Goal: Transaction & Acquisition: Purchase product/service

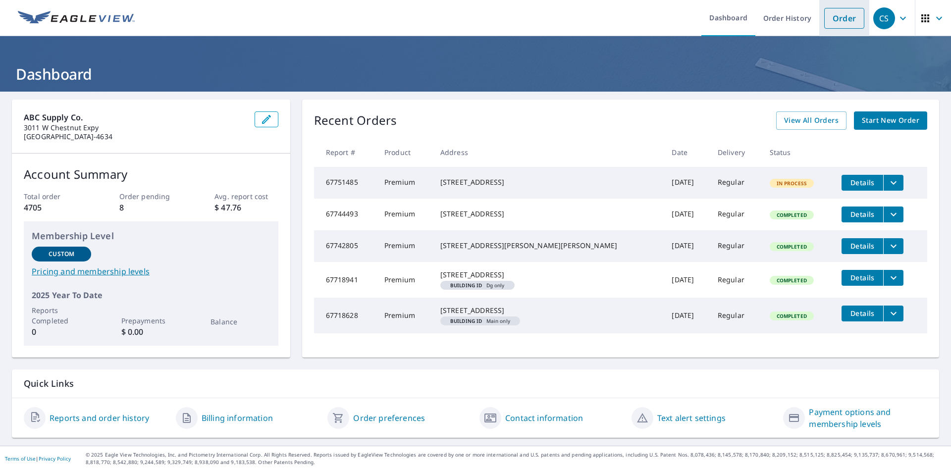
drag, startPoint x: 840, startPoint y: 14, endPoint x: 832, endPoint y: 14, distance: 7.9
click at [840, 14] on link "Order" at bounding box center [844, 18] width 40 height 21
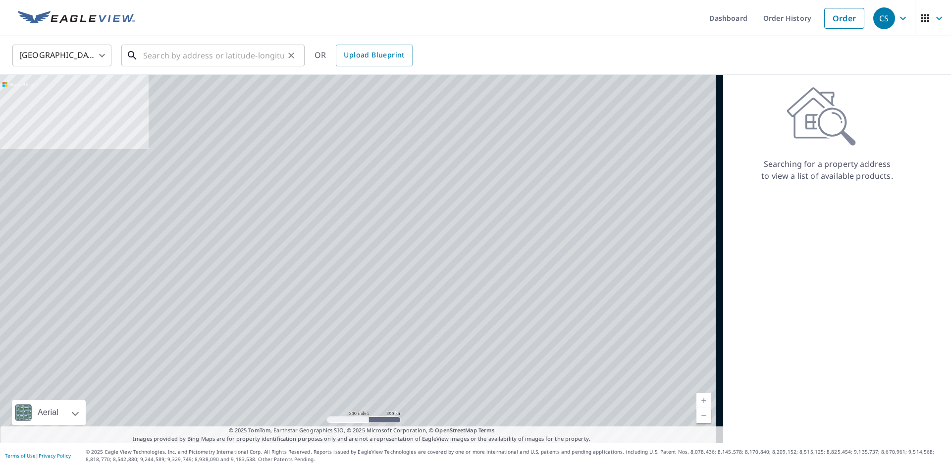
click at [229, 66] on div "​" at bounding box center [212, 56] width 183 height 22
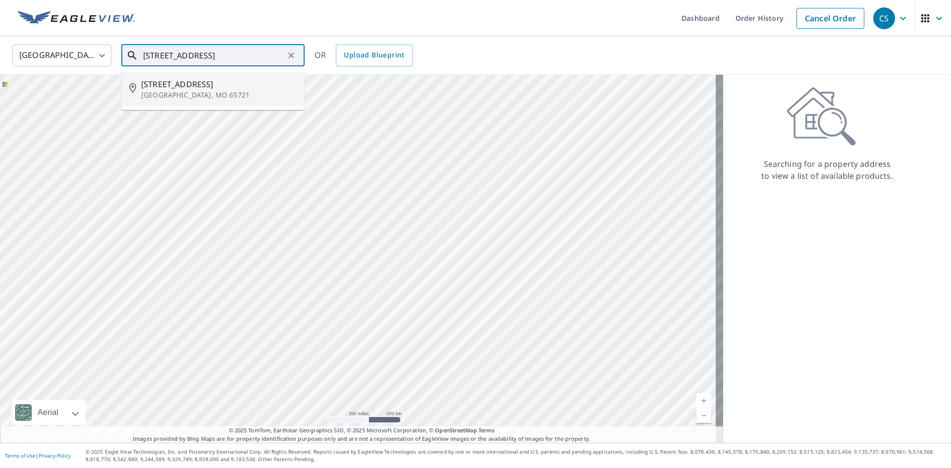
click at [252, 83] on span "[STREET_ADDRESS]" at bounding box center [218, 84] width 155 height 12
type input "[STREET_ADDRESS]"
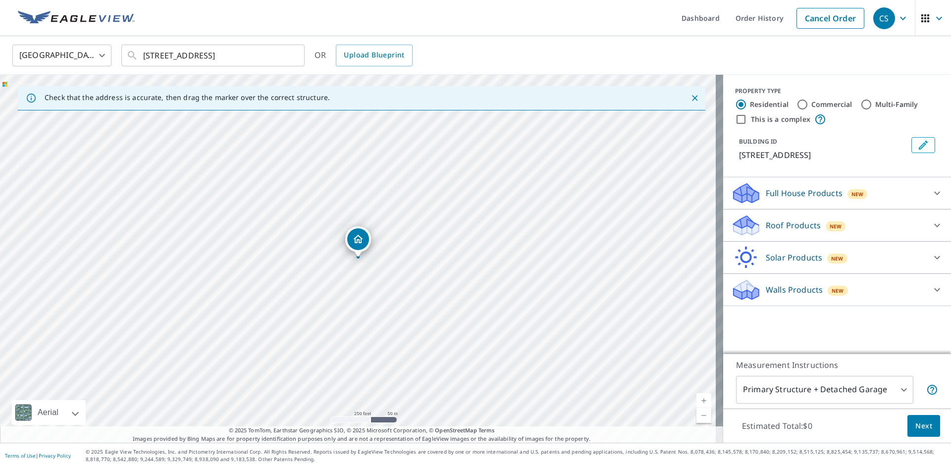
click at [767, 224] on p "Roof Products" at bounding box center [792, 225] width 55 height 12
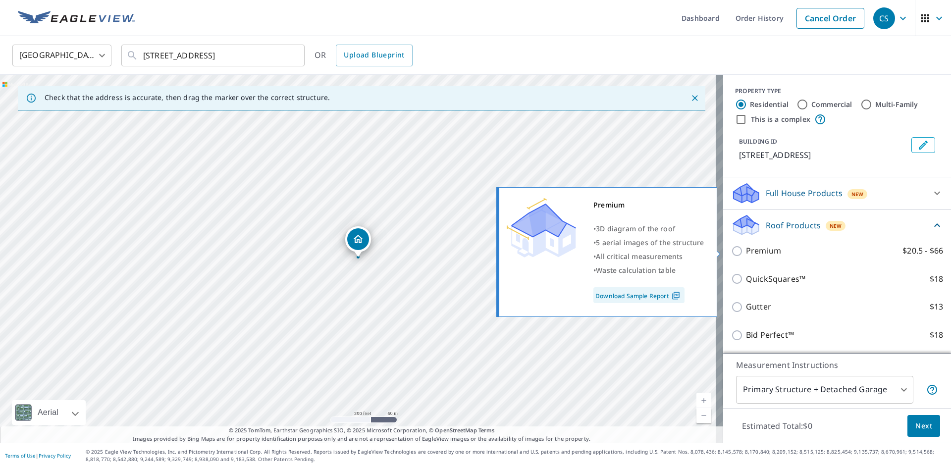
click at [752, 249] on p "Premium" at bounding box center [763, 251] width 35 height 12
click at [746, 249] on input "Premium $20.5 - $66" at bounding box center [738, 251] width 15 height 12
checkbox input "true"
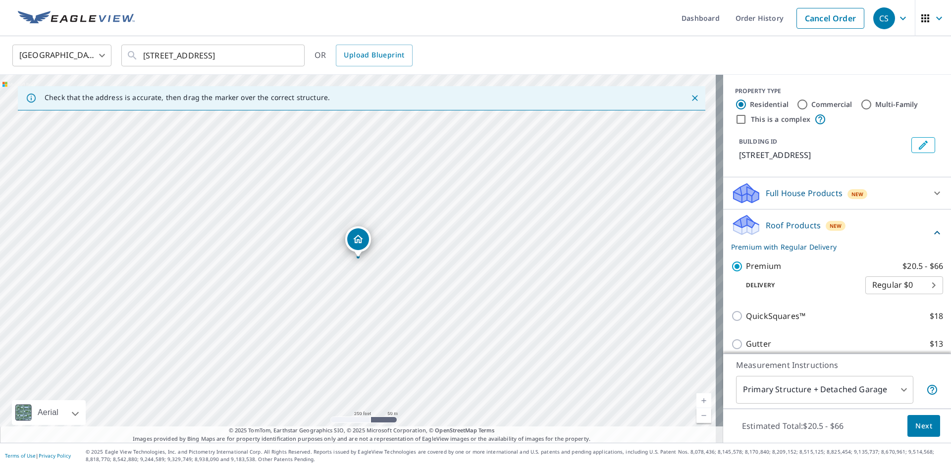
click at [915, 431] on span "Next" at bounding box center [923, 426] width 17 height 12
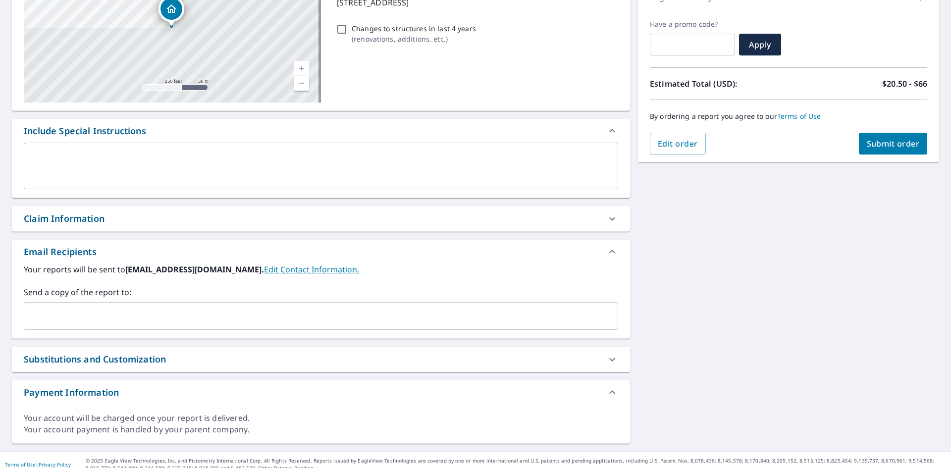
scroll to position [162, 0]
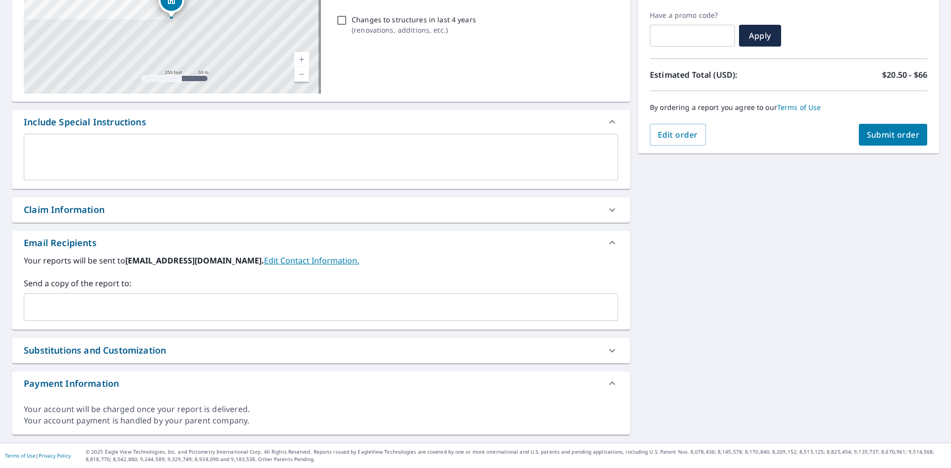
click at [112, 318] on div "​" at bounding box center [321, 307] width 594 height 28
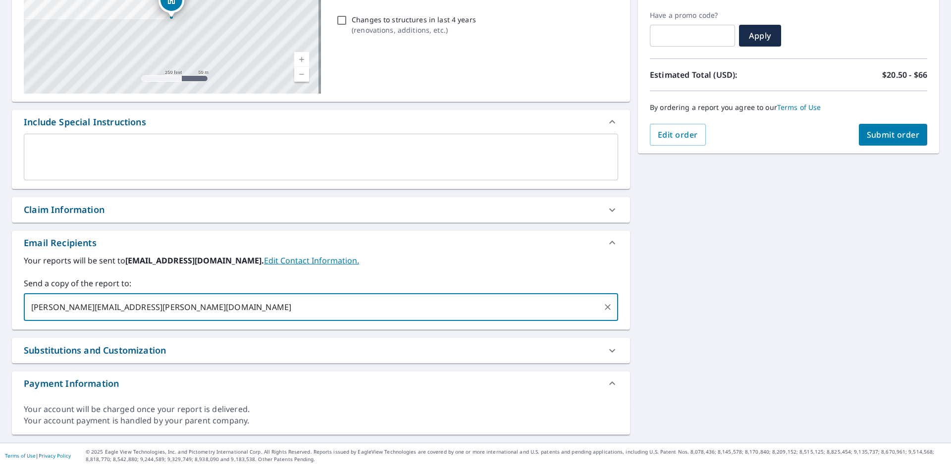
type input "[PERSON_NAME][EMAIL_ADDRESS][PERSON_NAME][DOMAIN_NAME]"
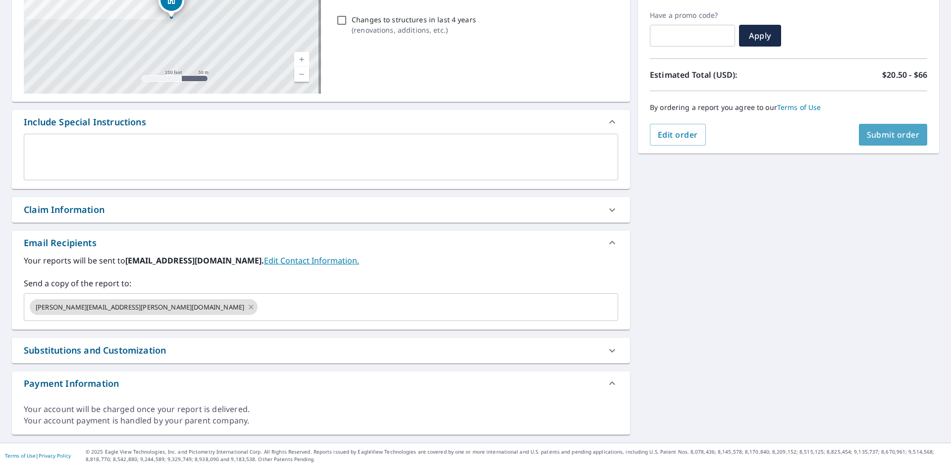
click at [882, 126] on button "Submit order" at bounding box center [893, 135] width 69 height 22
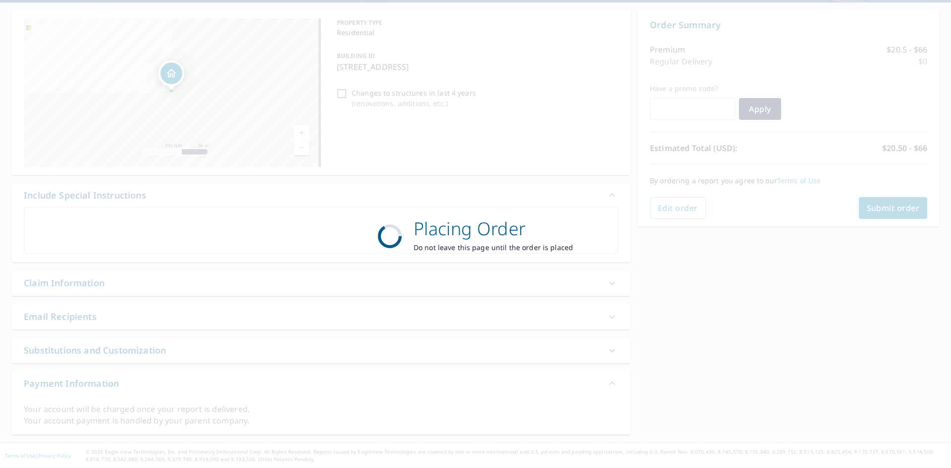
scroll to position [89, 0]
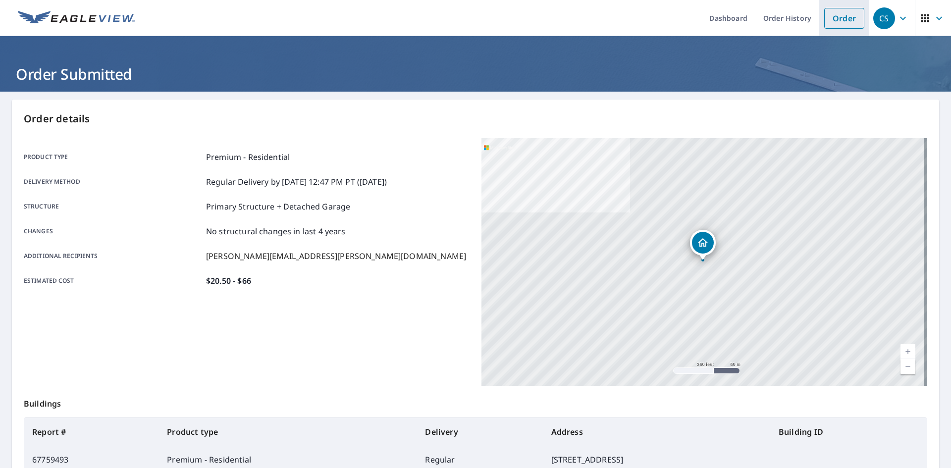
click at [838, 26] on link "Order" at bounding box center [844, 18] width 40 height 21
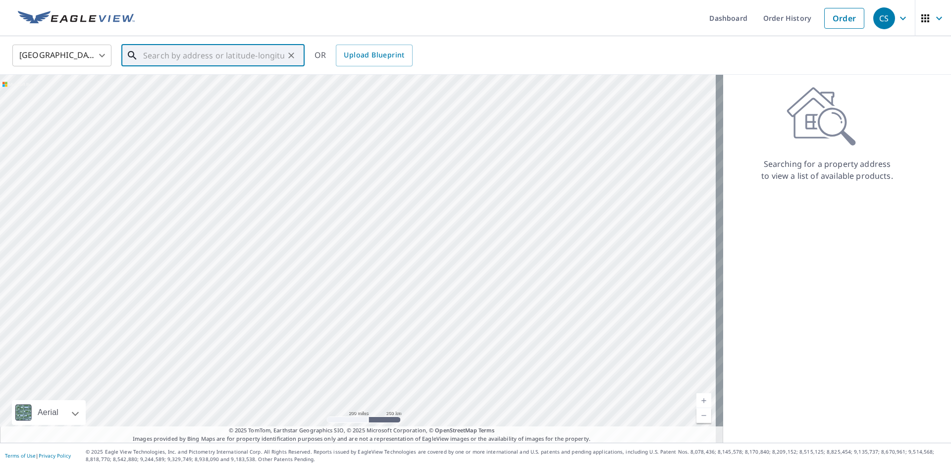
click at [187, 52] on input "text" at bounding box center [213, 56] width 141 height 28
click at [202, 90] on p "[GEOGRAPHIC_DATA]" at bounding box center [218, 95] width 155 height 10
type input "[STREET_ADDRESS]"
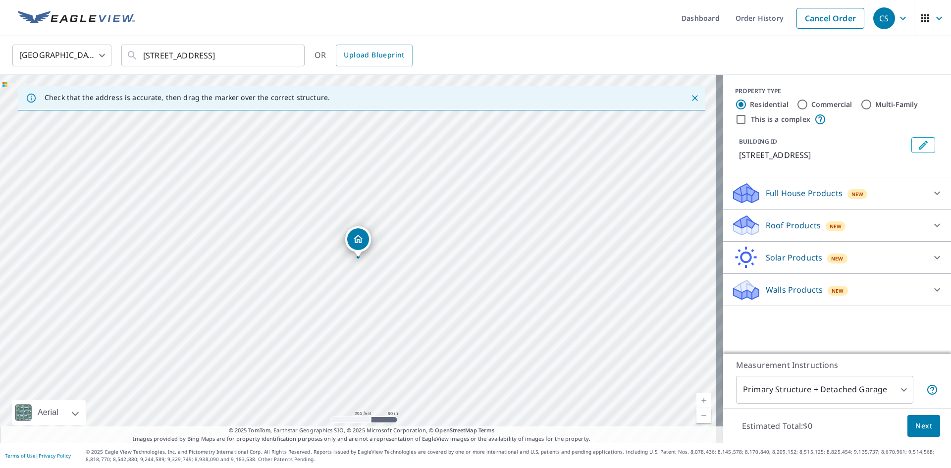
click at [789, 223] on p "Roof Products" at bounding box center [792, 225] width 55 height 12
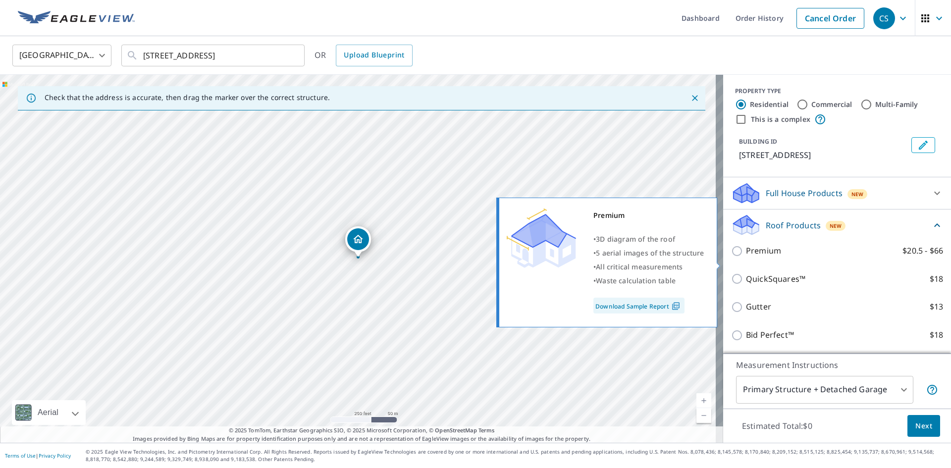
click at [762, 257] on p "Premium" at bounding box center [763, 251] width 35 height 12
click at [746, 257] on input "Premium $20.5 - $66" at bounding box center [738, 251] width 15 height 12
checkbox input "true"
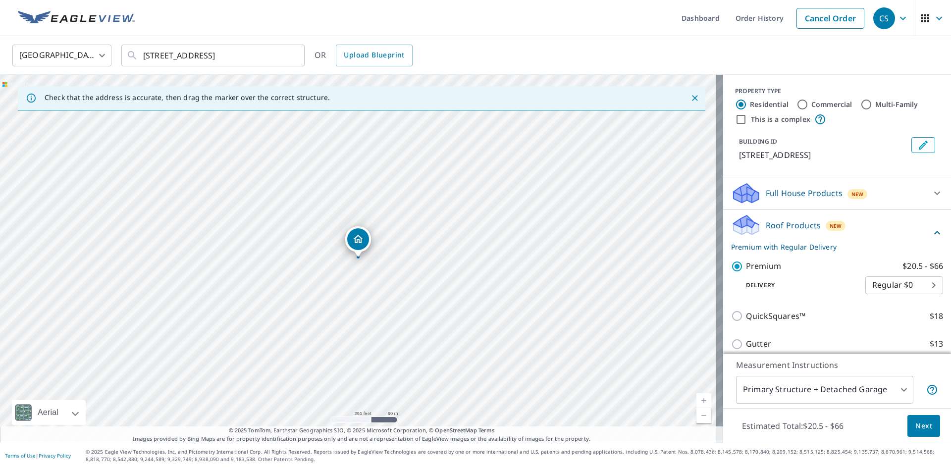
click at [916, 429] on span "Next" at bounding box center [923, 426] width 17 height 12
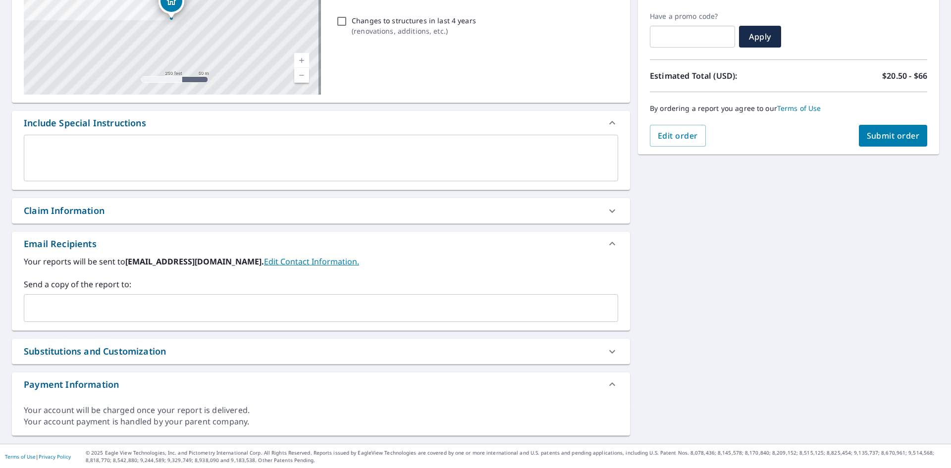
scroll to position [162, 0]
click at [75, 302] on input "text" at bounding box center [313, 307] width 570 height 19
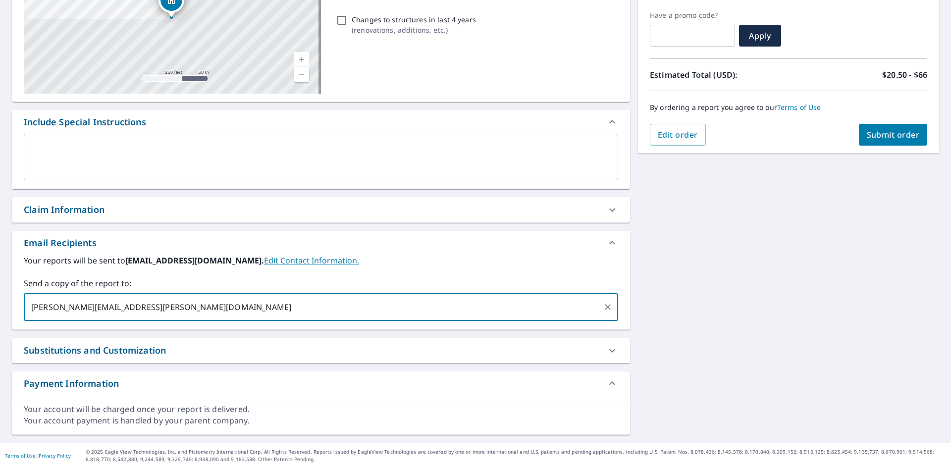
type input "[PERSON_NAME][EMAIL_ADDRESS][PERSON_NAME][DOMAIN_NAME]"
click at [883, 129] on button "Submit order" at bounding box center [893, 135] width 69 height 22
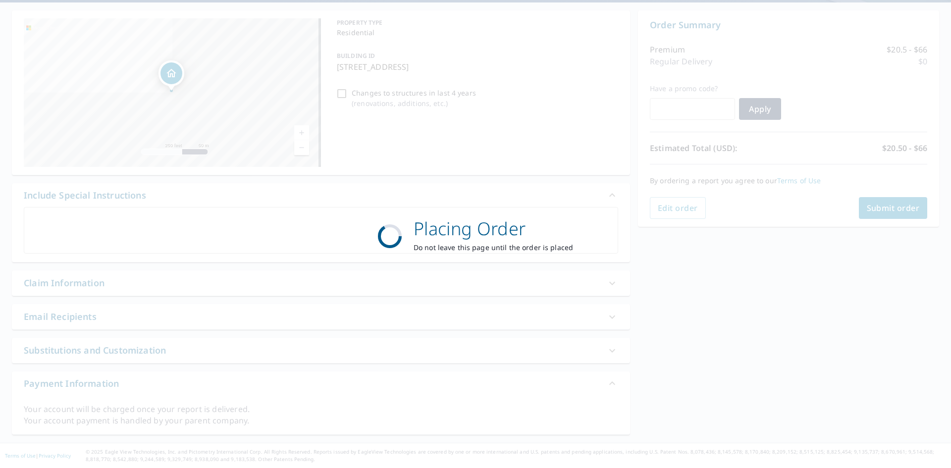
scroll to position [89, 0]
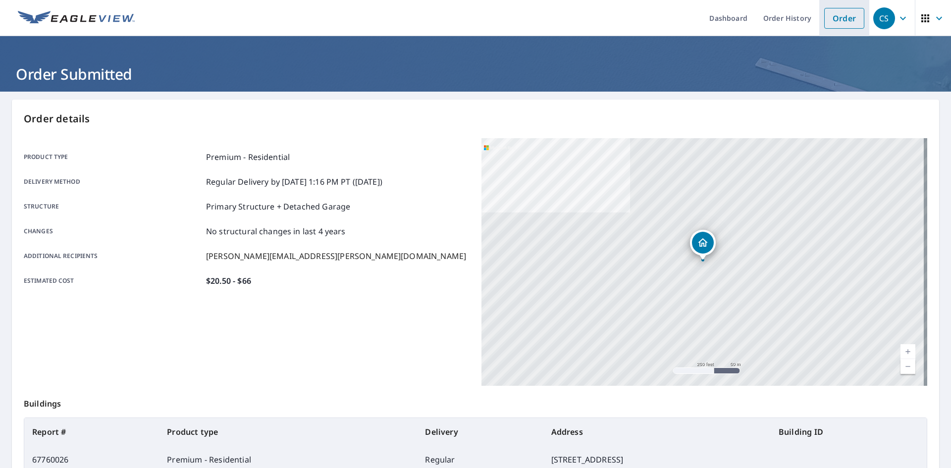
click at [836, 14] on link "Order" at bounding box center [844, 18] width 40 height 21
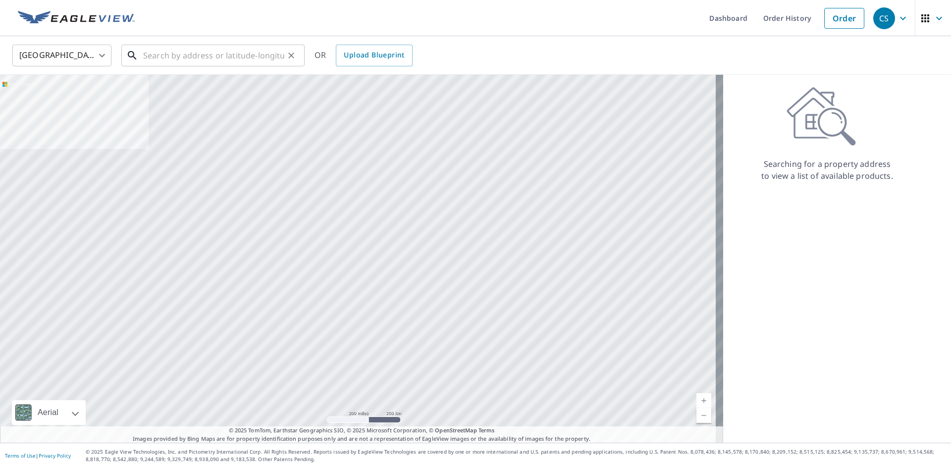
click at [194, 42] on input "text" at bounding box center [213, 56] width 141 height 28
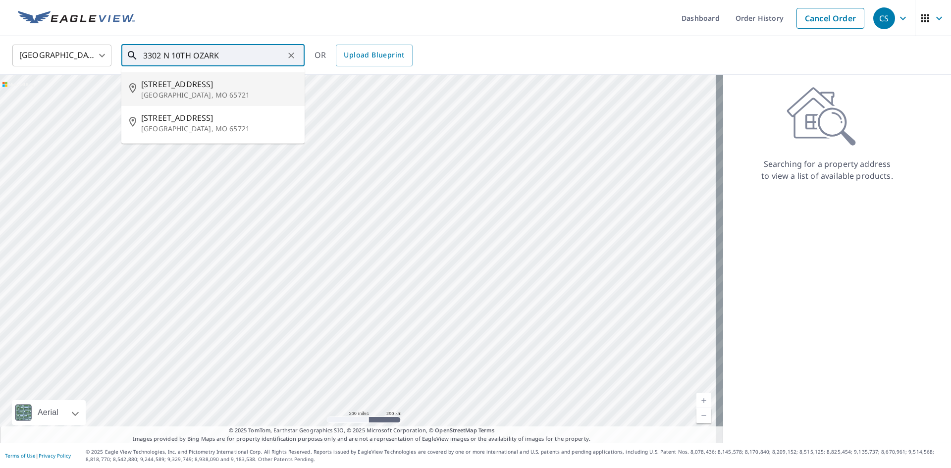
click at [189, 55] on input "3302 N 10TH OZARK" at bounding box center [213, 56] width 141 height 28
click at [204, 82] on span "[STREET_ADDRESS]" at bounding box center [218, 84] width 155 height 12
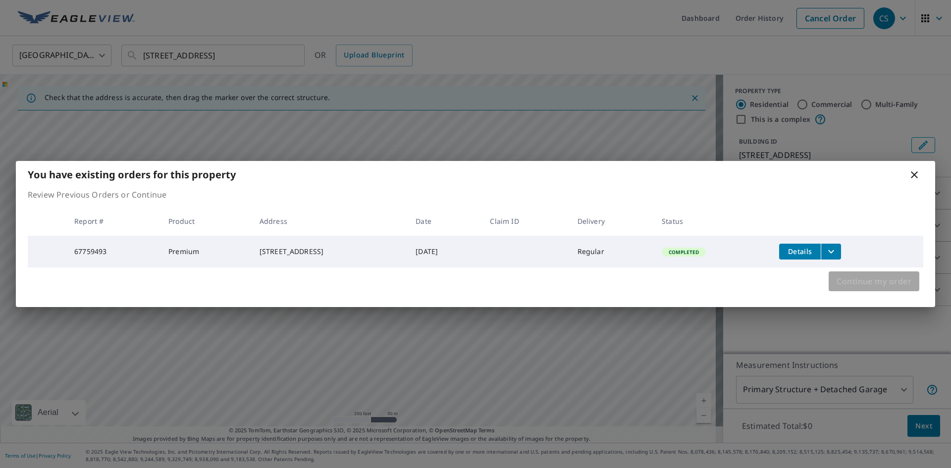
click at [874, 278] on span "Continue my order" at bounding box center [873, 281] width 75 height 14
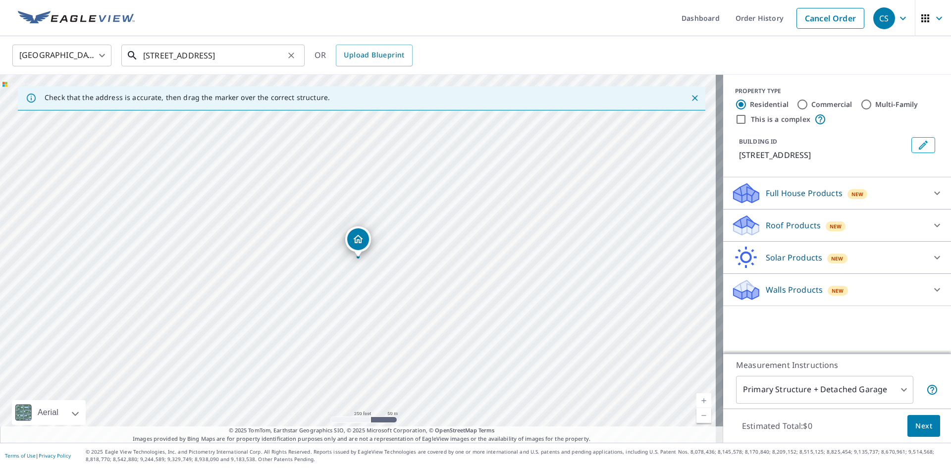
drag, startPoint x: 161, startPoint y: 55, endPoint x: 292, endPoint y: 166, distance: 171.4
click at [161, 56] on input "[STREET_ADDRESS]" at bounding box center [213, 56] width 141 height 28
drag, startPoint x: 241, startPoint y: 259, endPoint x: 306, endPoint y: 266, distance: 65.7
click at [306, 266] on div "[STREET_ADDRESS]" at bounding box center [361, 259] width 723 height 368
click at [160, 51] on input "[STREET_ADDRESS]" at bounding box center [213, 56] width 141 height 28
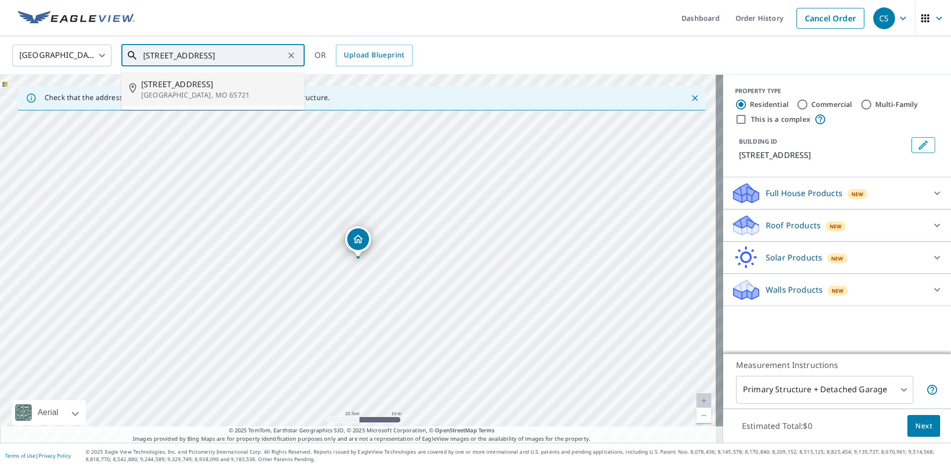
click at [180, 75] on li "[STREET_ADDRESS]" at bounding box center [212, 89] width 183 height 34
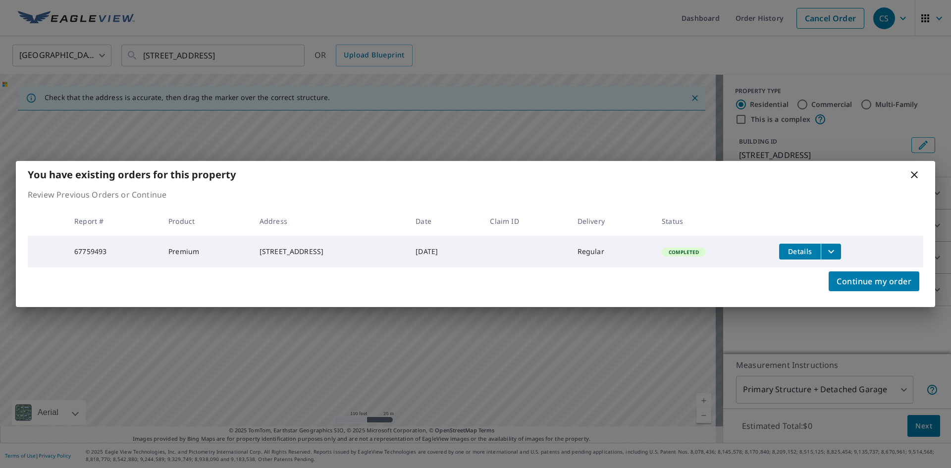
click at [909, 175] on icon at bounding box center [914, 175] width 12 height 12
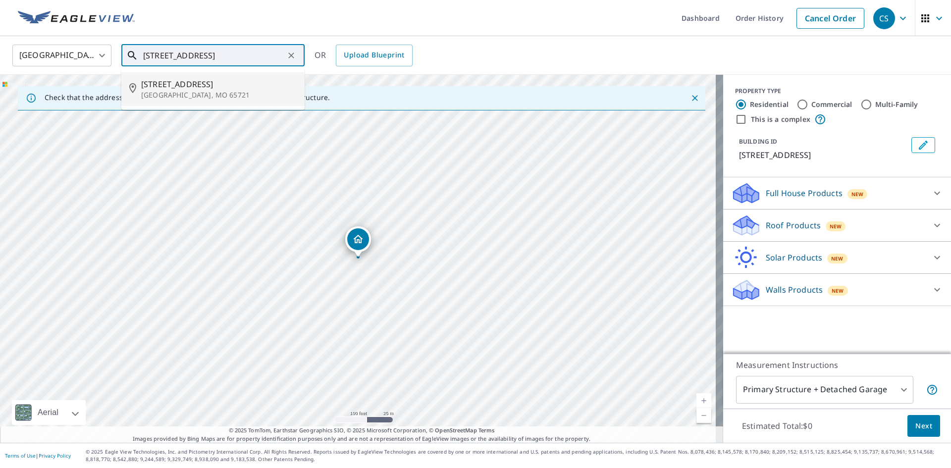
click at [159, 58] on input "[STREET_ADDRESS]" at bounding box center [213, 56] width 141 height 28
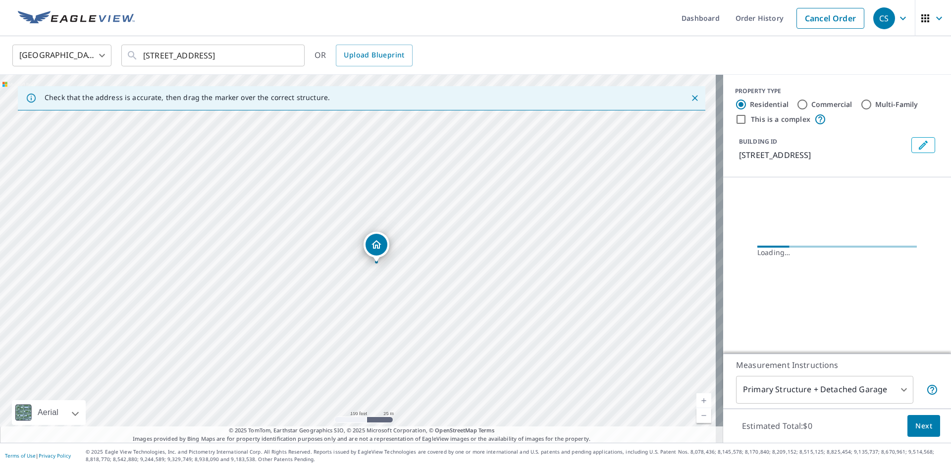
drag, startPoint x: 357, startPoint y: 250, endPoint x: 375, endPoint y: 255, distance: 19.0
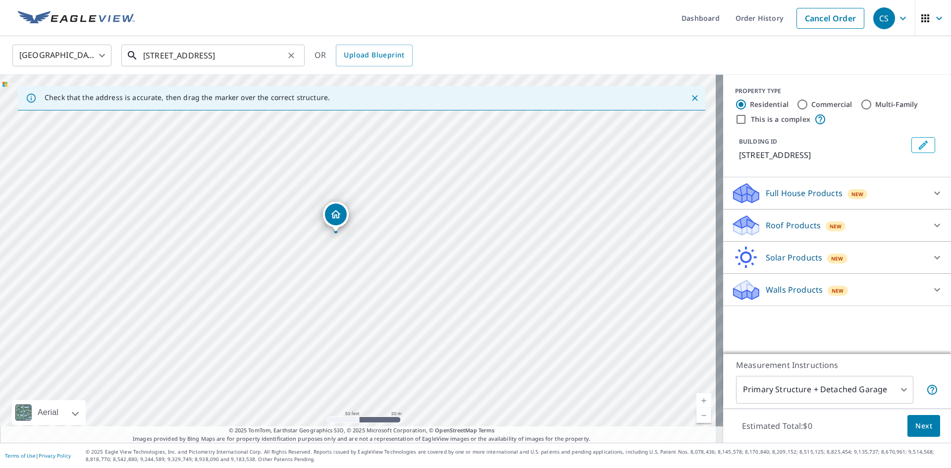
click at [163, 55] on input "[STREET_ADDRESS]" at bounding box center [213, 56] width 141 height 28
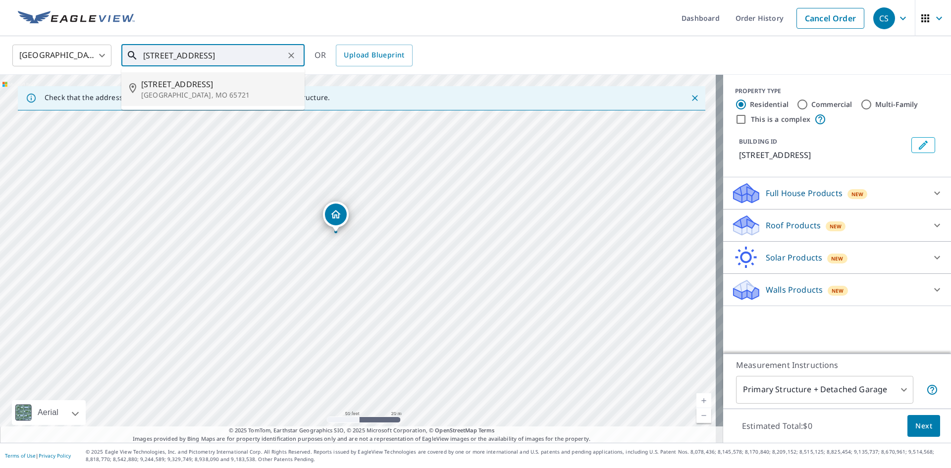
click at [200, 79] on span "[STREET_ADDRESS]" at bounding box center [218, 84] width 155 height 12
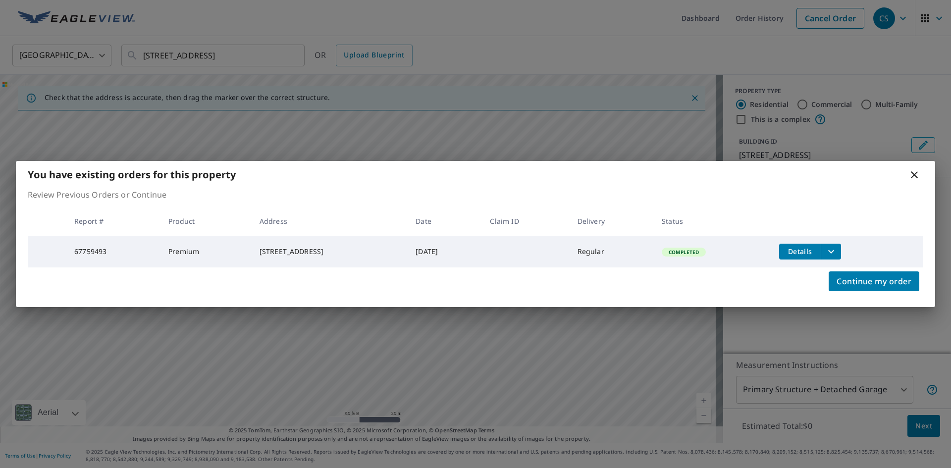
drag, startPoint x: 356, startPoint y: 242, endPoint x: 472, endPoint y: 218, distance: 118.3
click at [909, 173] on icon at bounding box center [914, 175] width 12 height 12
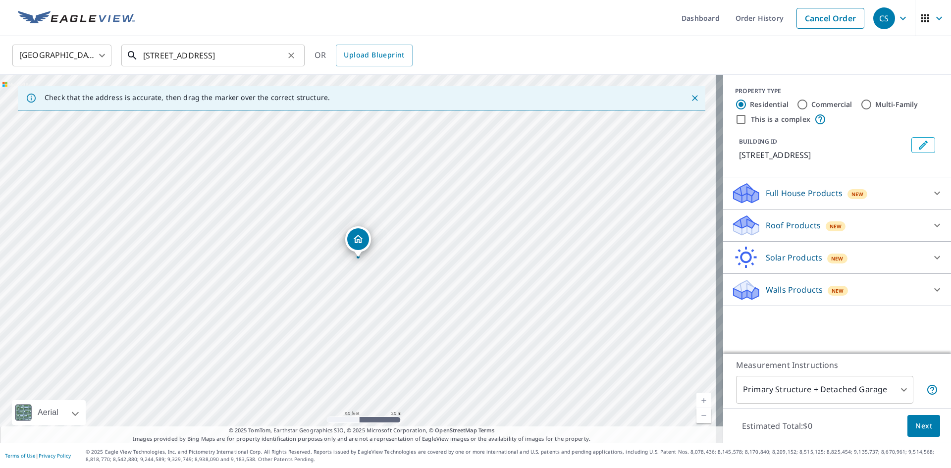
click at [161, 60] on input "[STREET_ADDRESS]" at bounding box center [213, 56] width 141 height 28
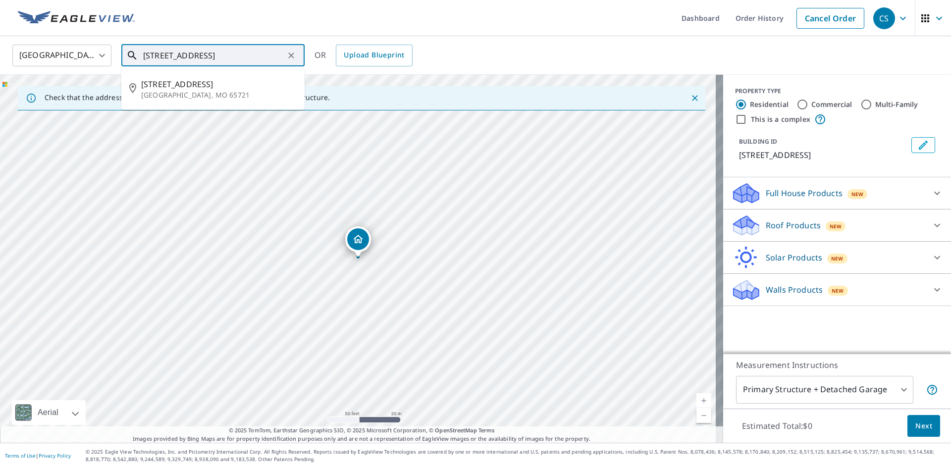
type input "[STREET_ADDRESS]"
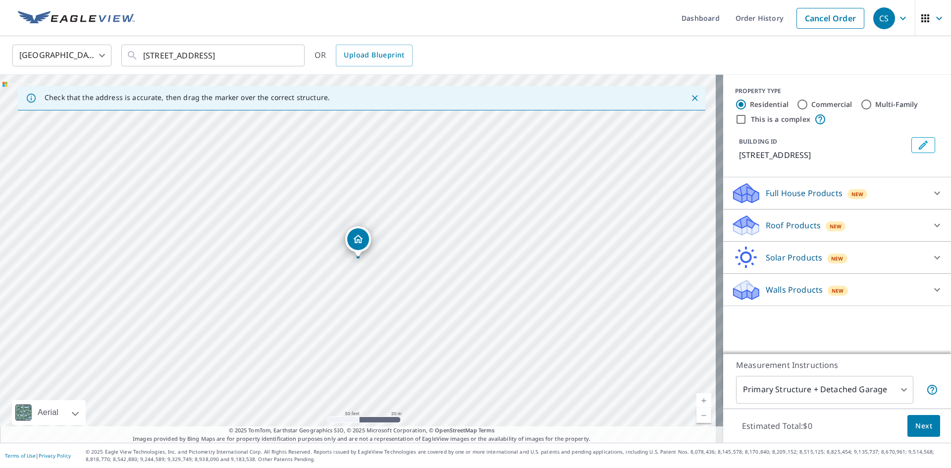
click at [790, 221] on p "Roof Products" at bounding box center [792, 225] width 55 height 12
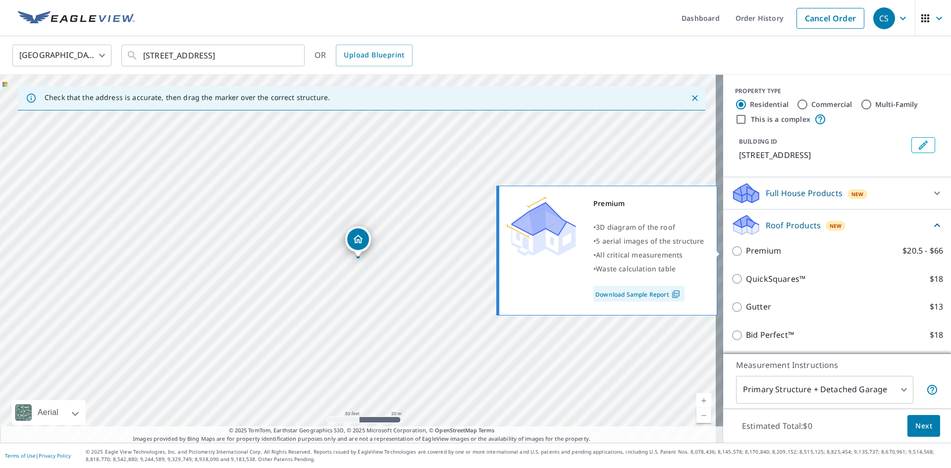
click at [765, 249] on p "Premium" at bounding box center [763, 251] width 35 height 12
click at [746, 249] on input "Premium $20.5 - $66" at bounding box center [738, 251] width 15 height 12
checkbox input "true"
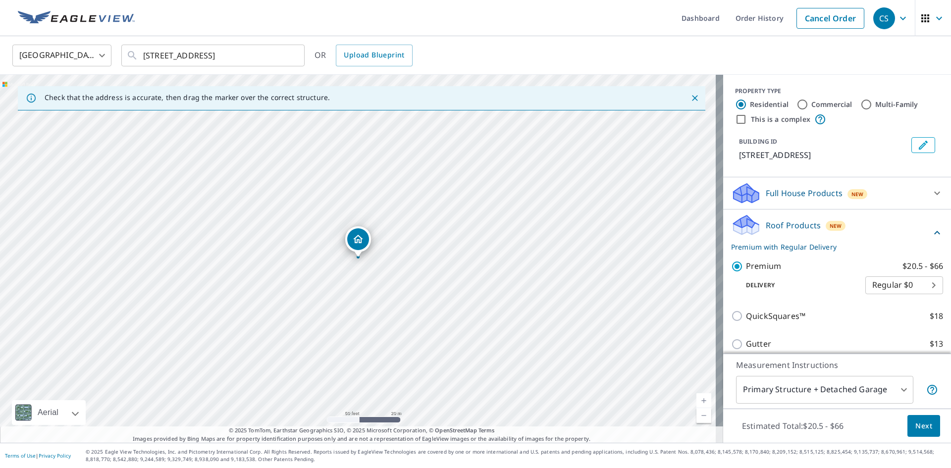
click at [907, 421] on button "Next" at bounding box center [923, 426] width 33 height 22
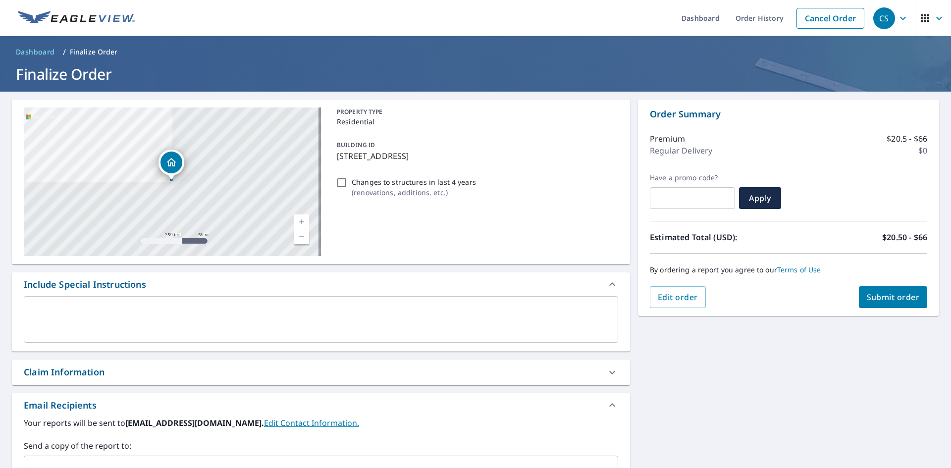
scroll to position [162, 0]
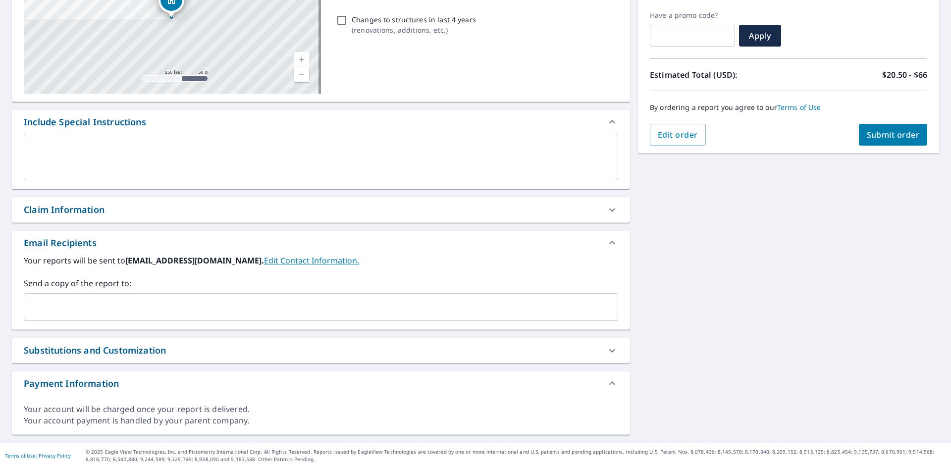
click at [139, 306] on input "text" at bounding box center [313, 307] width 570 height 19
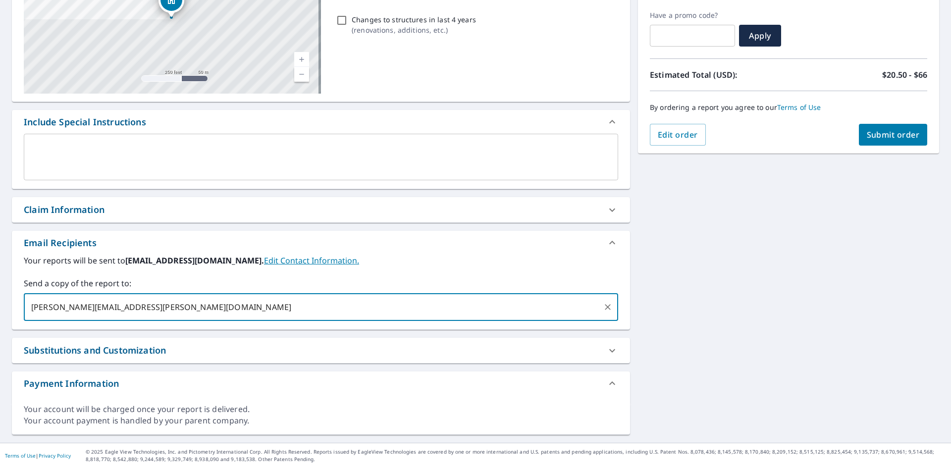
type input "[PERSON_NAME][EMAIL_ADDRESS][PERSON_NAME][DOMAIN_NAME]"
click at [880, 135] on span "Submit order" at bounding box center [892, 134] width 53 height 11
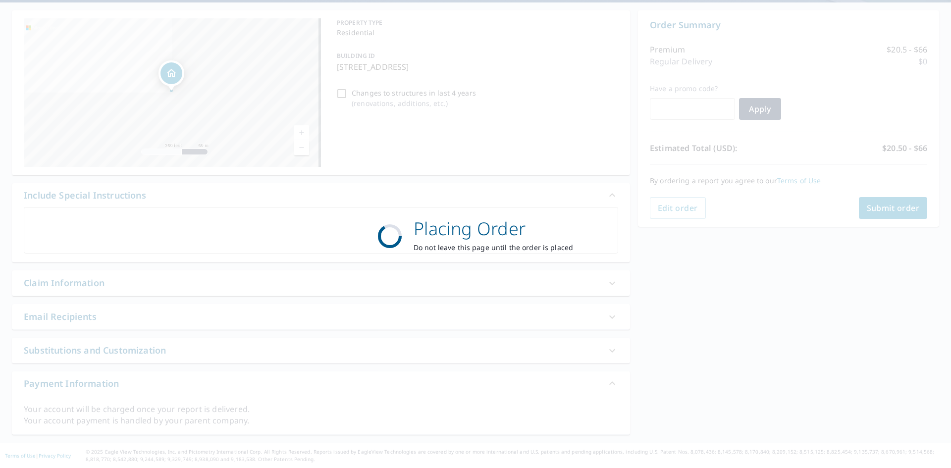
scroll to position [89, 0]
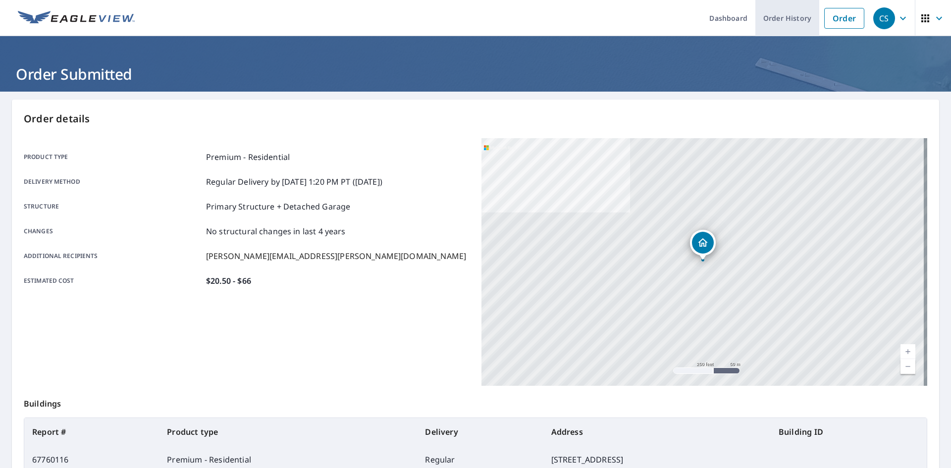
click at [774, 19] on link "Order History" at bounding box center [787, 18] width 64 height 36
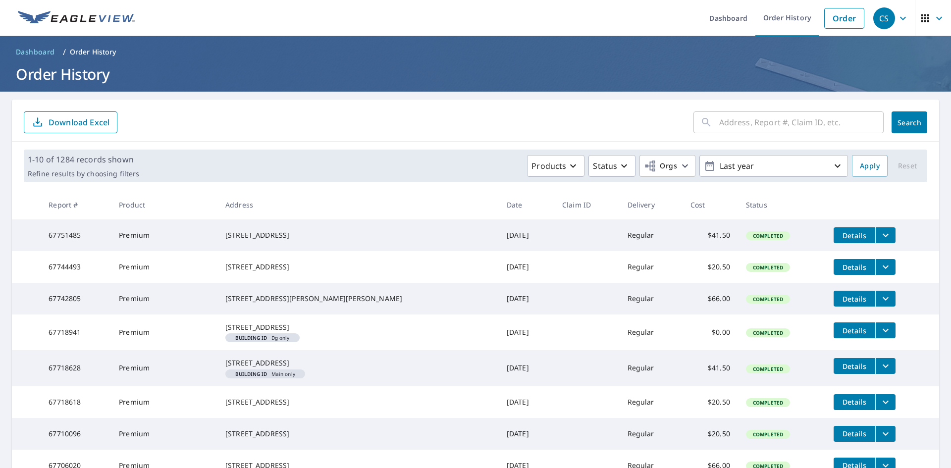
click at [749, 128] on input "text" at bounding box center [801, 122] width 164 height 28
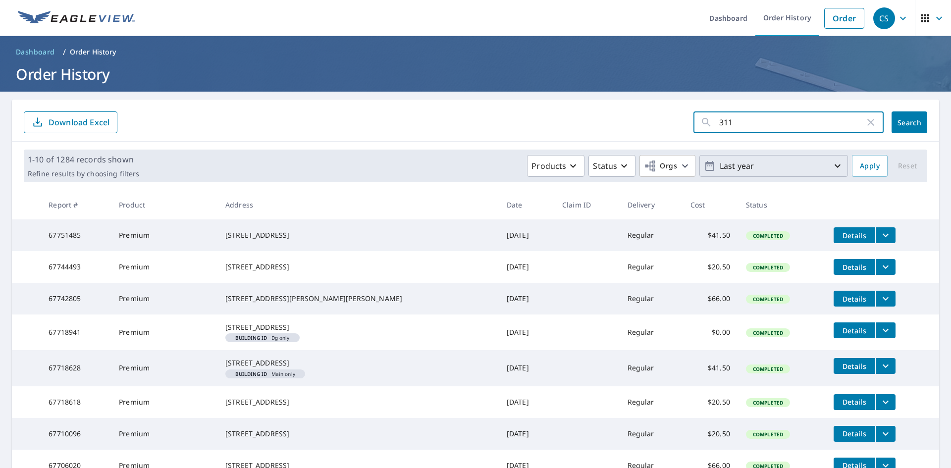
type input "3114"
click button "Search" at bounding box center [909, 122] width 36 height 22
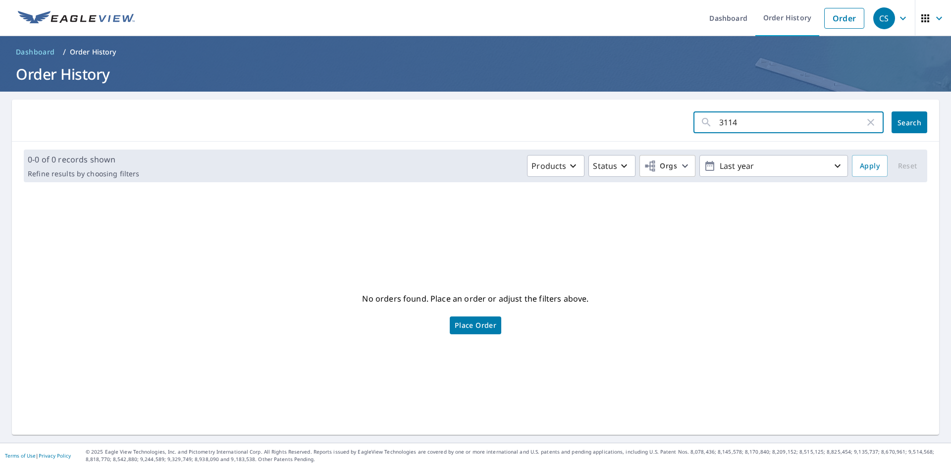
drag, startPoint x: 743, startPoint y: 121, endPoint x: 631, endPoint y: 111, distance: 111.8
click at [631, 111] on form "3114 ​ Search" at bounding box center [475, 122] width 903 height 22
click at [838, 11] on link "Order" at bounding box center [844, 18] width 40 height 21
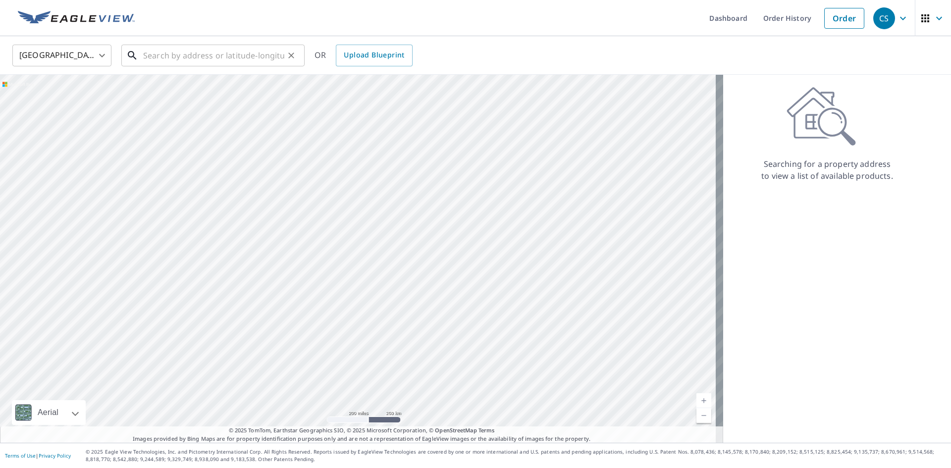
click at [253, 49] on input "text" at bounding box center [213, 56] width 141 height 28
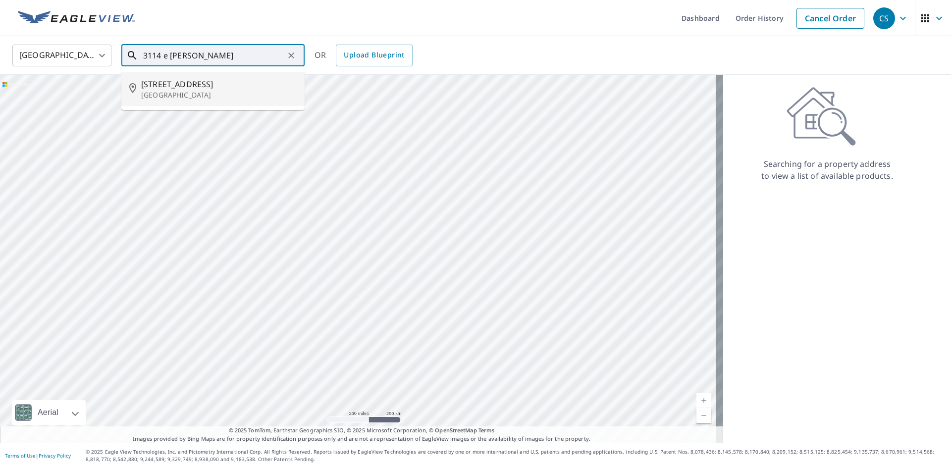
click at [235, 99] on p "[GEOGRAPHIC_DATA]" at bounding box center [218, 95] width 155 height 10
type input "[STREET_ADDRESS]"
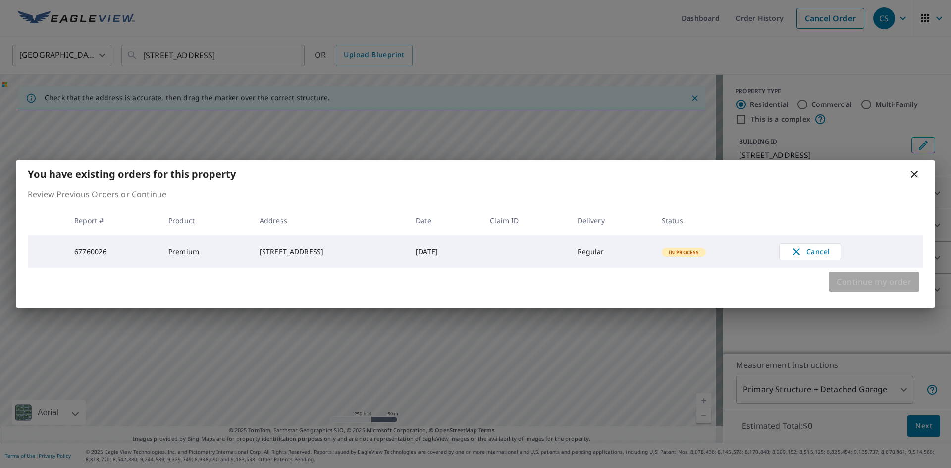
click at [855, 288] on span "Continue my order" at bounding box center [873, 282] width 75 height 14
